Goal: Information Seeking & Learning: Learn about a topic

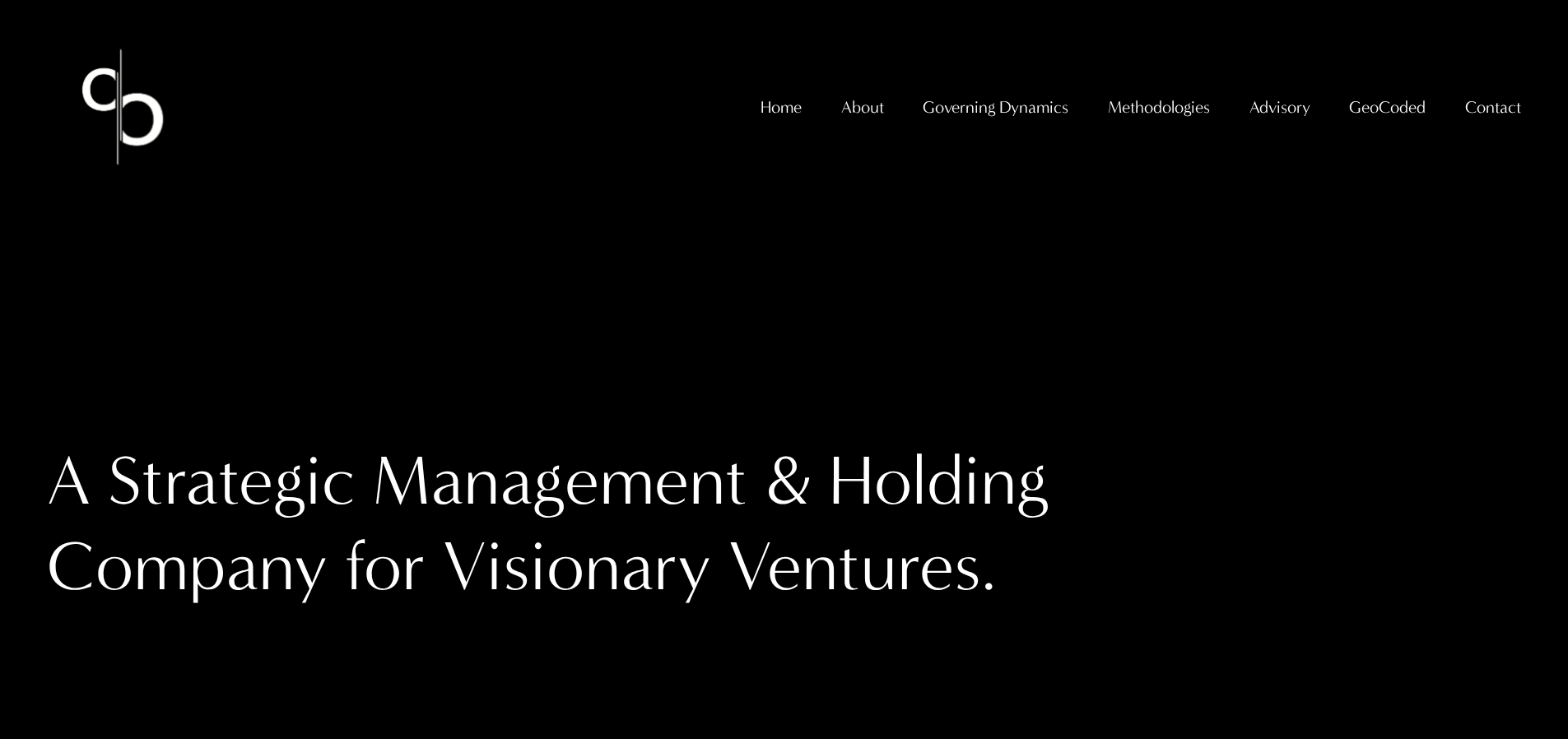
click at [0, 0] on span "GeoCoded - Weekly" at bounding box center [0, 0] width 0 height 0
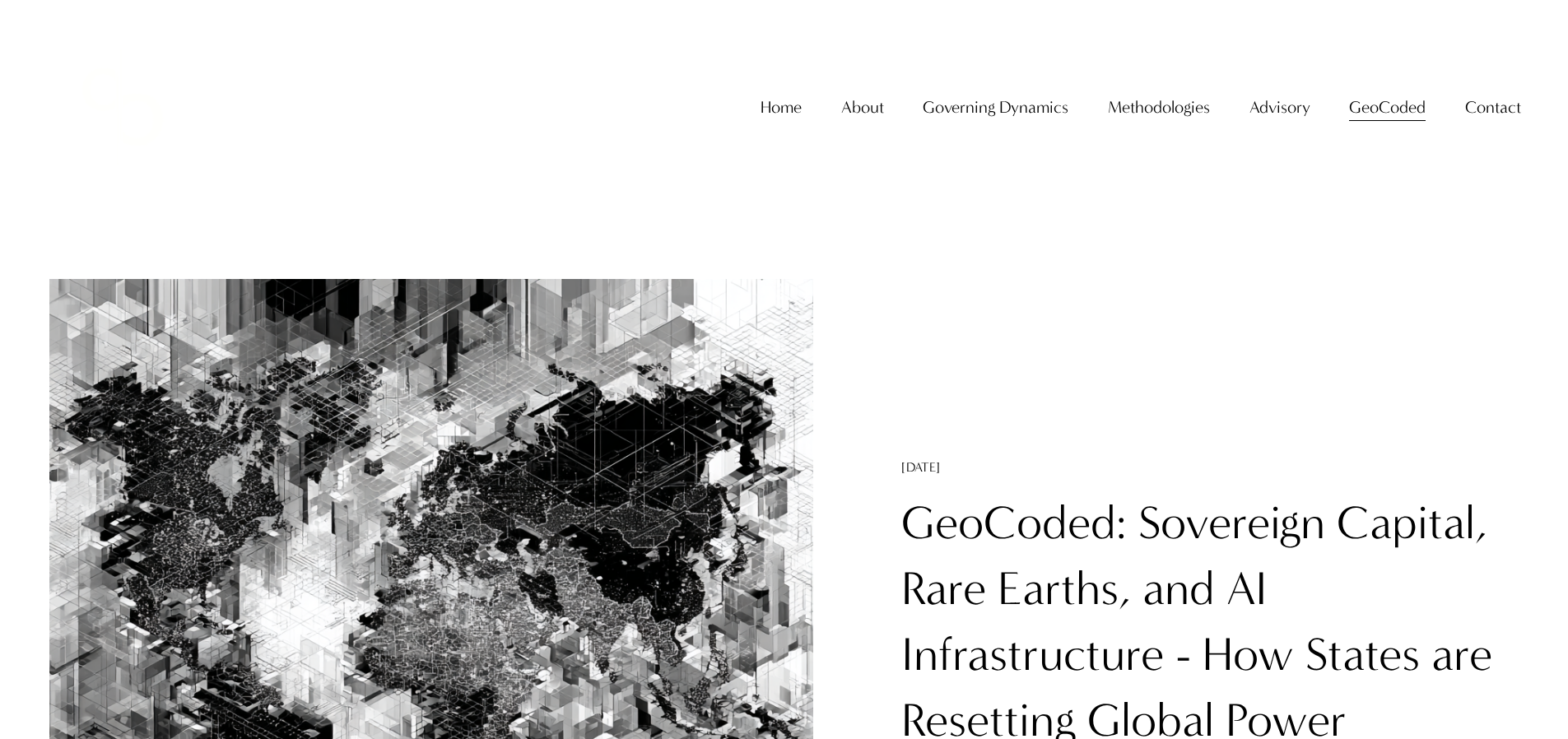
click at [1133, 521] on link "GeoCoded: Sovereign Capital, Rare Earths, and AI Infrastructure - How States ar…" at bounding box center [1197, 654] width 591 height 318
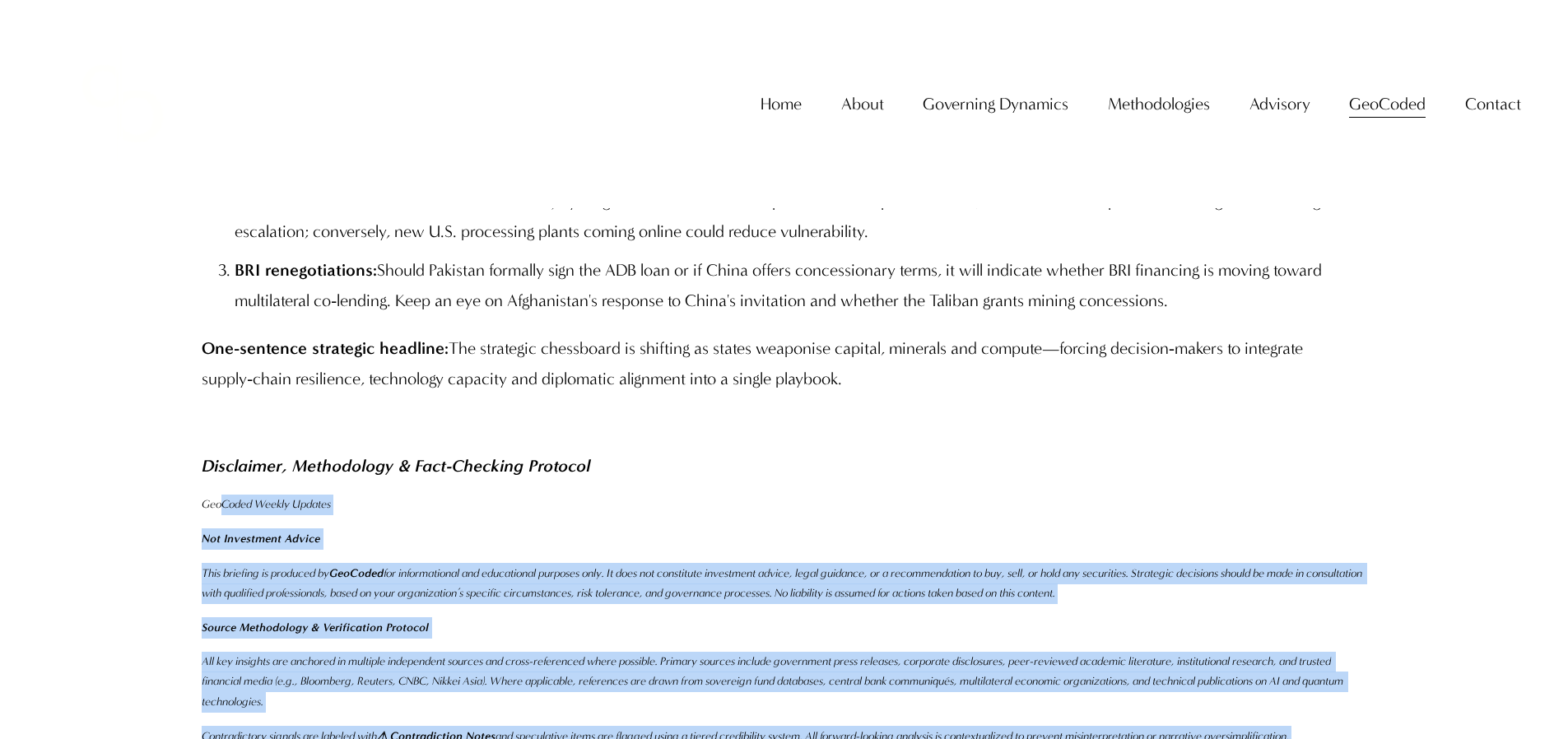
scroll to position [10321, 0]
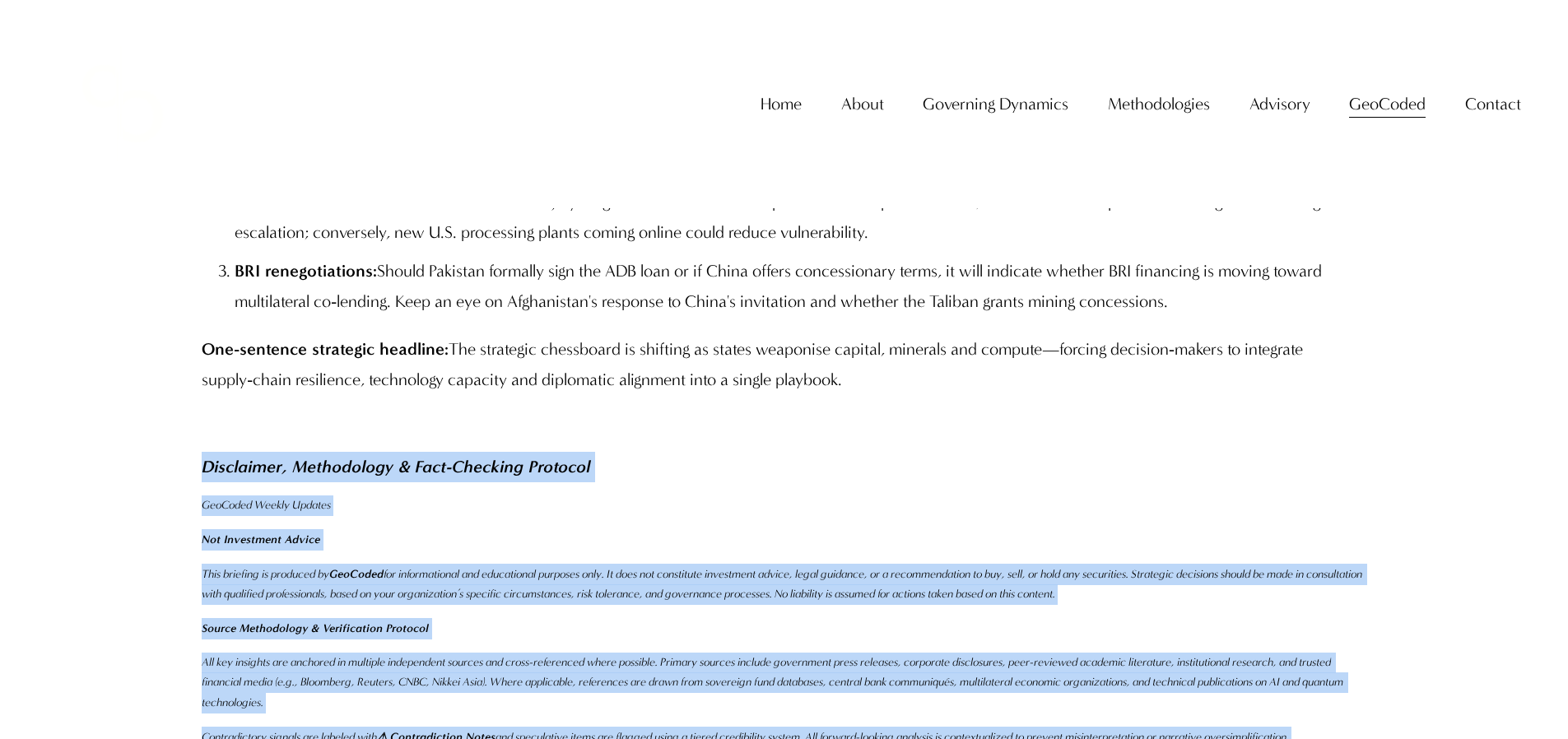
drag, startPoint x: 393, startPoint y: 434, endPoint x: 197, endPoint y: 341, distance: 216.9
click at [197, 341] on div "Conclusion & Forward Radar Global power shifts: This week underscores a triangu…" at bounding box center [784, 414] width 1193 height 1223
copy div "Disclaimer, Methodology & Fact-Checking Protocol GeoCoded Weekly Updates Not In…"
click at [0, 0] on span "GeoCoded - Weekly" at bounding box center [0, 0] width 0 height 0
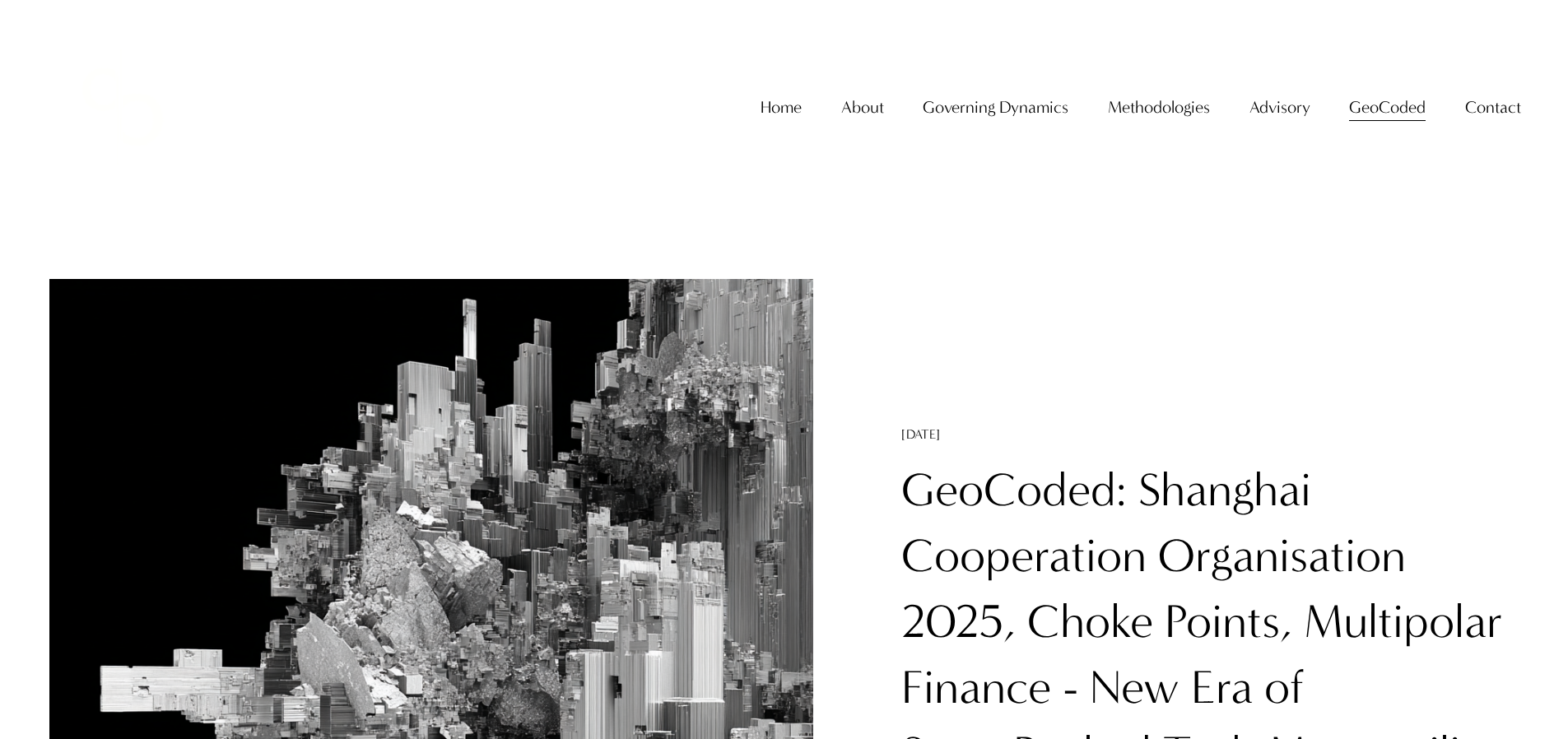
click at [1104, 463] on link "GeoCoded: Shanghai Cooperation Organisation 2025, Choke Points, Multipolar Fina…" at bounding box center [1208, 654] width 614 height 384
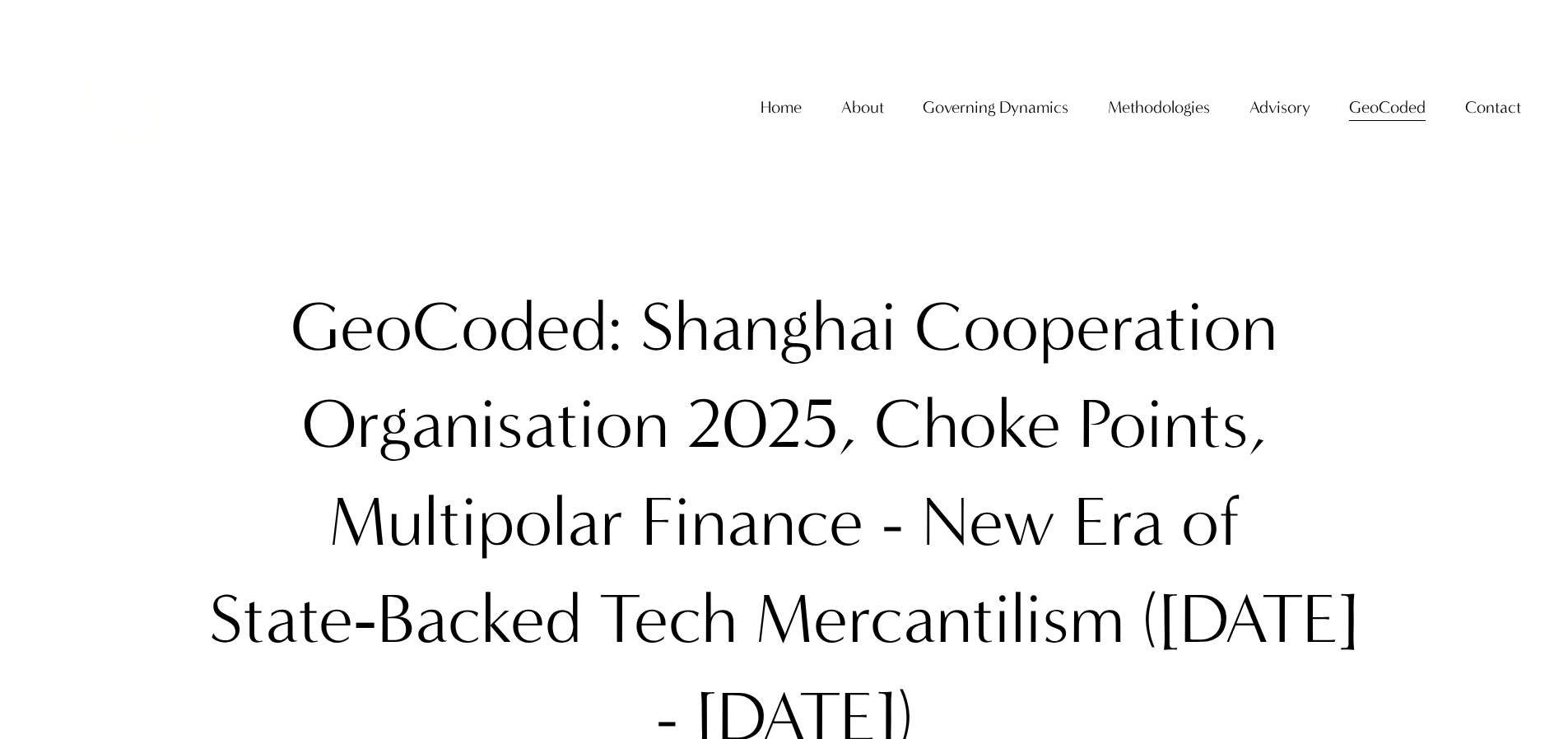
click at [761, 120] on link "Home" at bounding box center [780, 107] width 41 height 34
